Goal: Navigation & Orientation: Find specific page/section

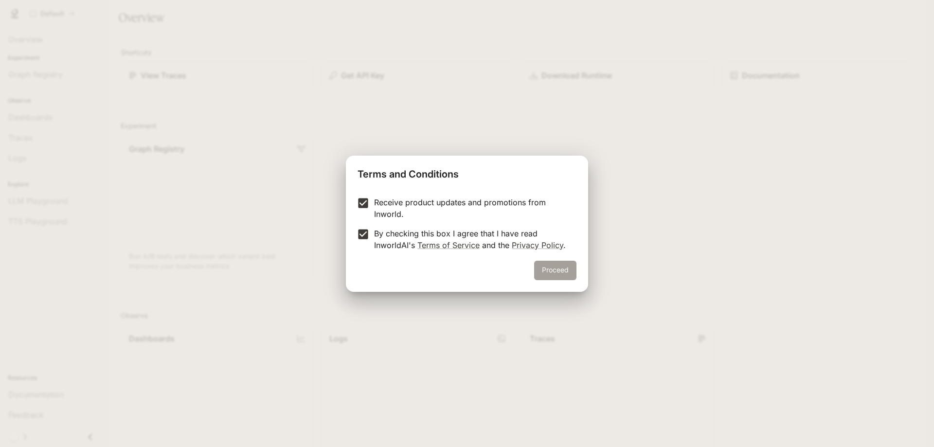
click at [550, 274] on button "Proceed" at bounding box center [555, 270] width 42 height 19
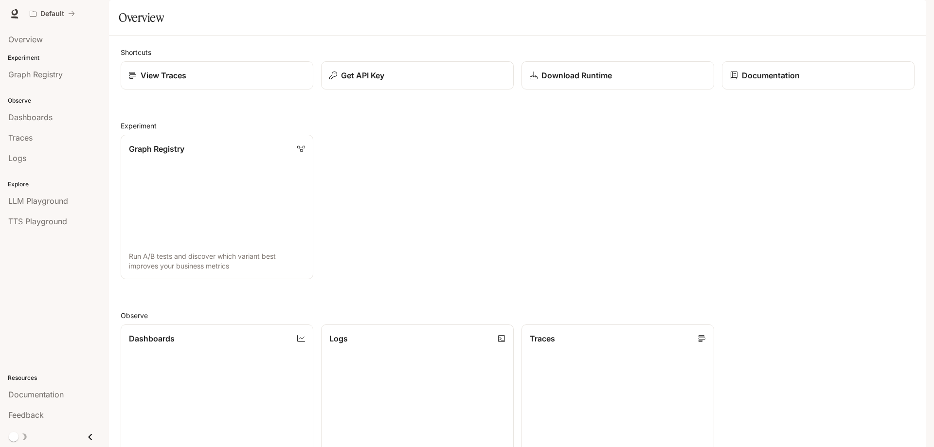
scroll to position [49, 0]
click at [92, 436] on icon "Close drawer" at bounding box center [90, 436] width 13 height 13
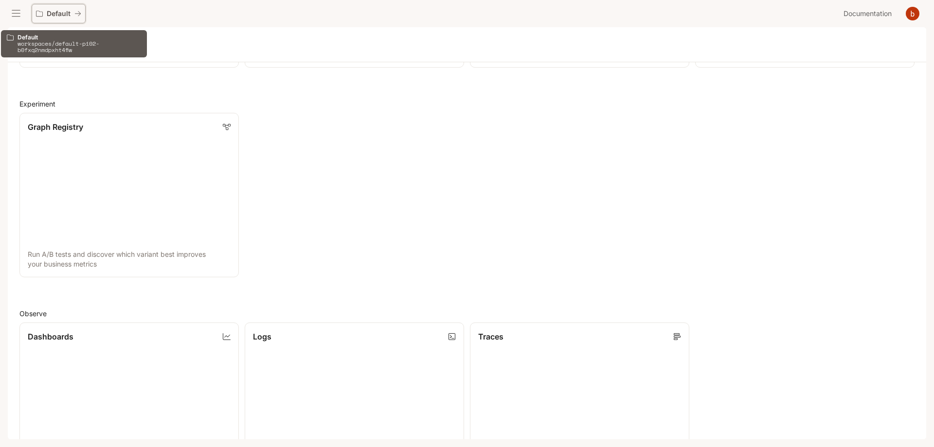
click at [78, 16] on icon "All workspaces" at bounding box center [78, 13] width 6 height 5
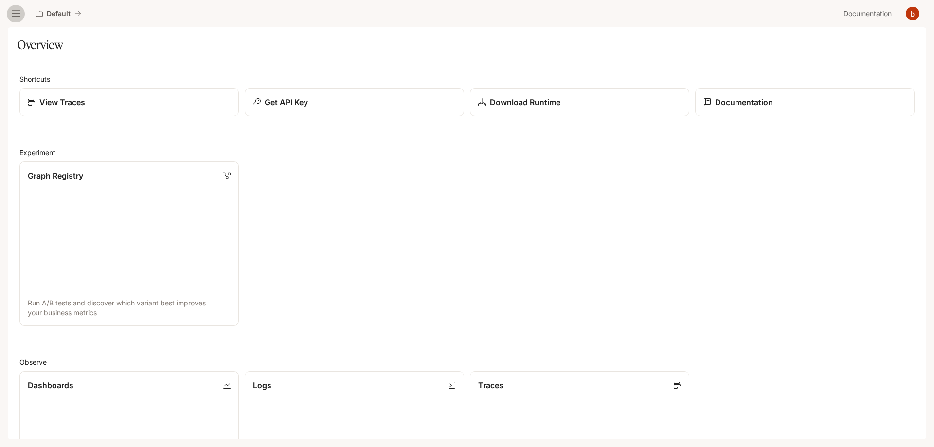
click at [18, 18] on button "open drawer" at bounding box center [16, 14] width 18 height 18
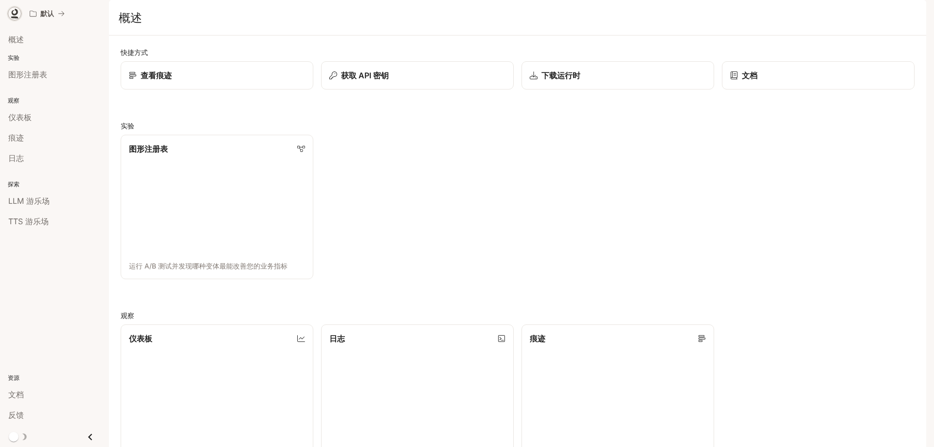
click at [15, 14] on icon at bounding box center [15, 12] width 6 height 7
